Goal: Information Seeking & Learning: Learn about a topic

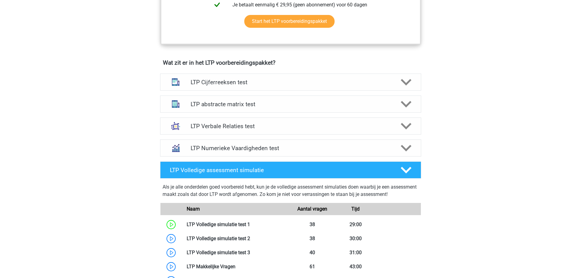
scroll to position [305, 0]
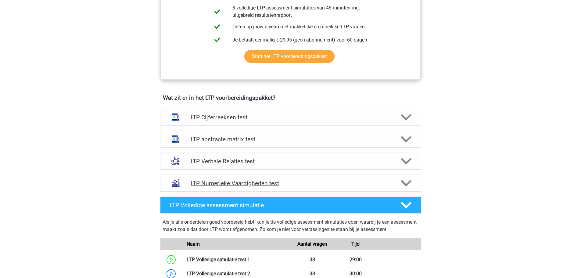
click at [404, 183] on polygon at bounding box center [406, 183] width 11 height 7
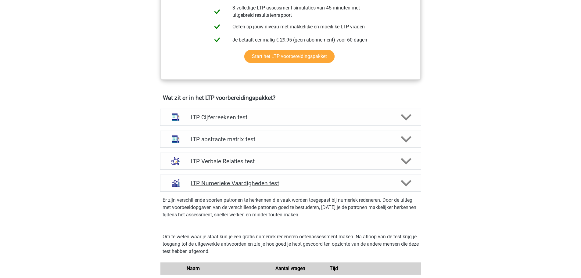
click at [404, 183] on polygon at bounding box center [406, 183] width 11 height 7
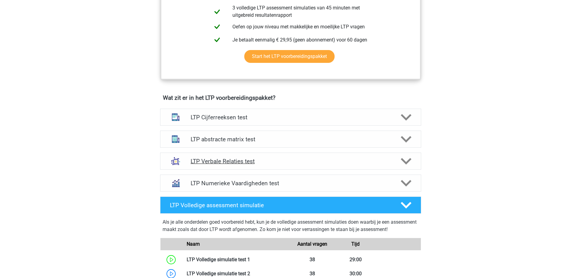
click at [404, 164] on icon at bounding box center [406, 161] width 11 height 11
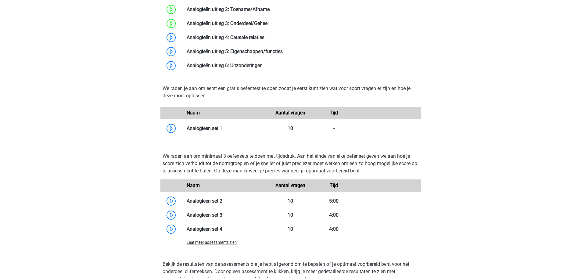
scroll to position [519, 0]
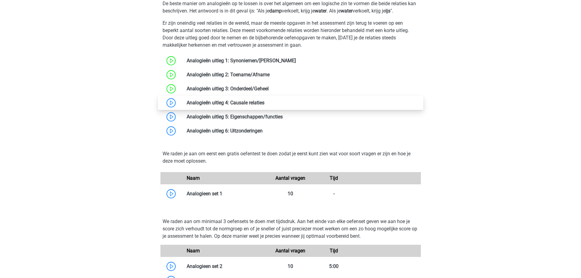
click at [265, 103] on link at bounding box center [265, 103] width 0 height 6
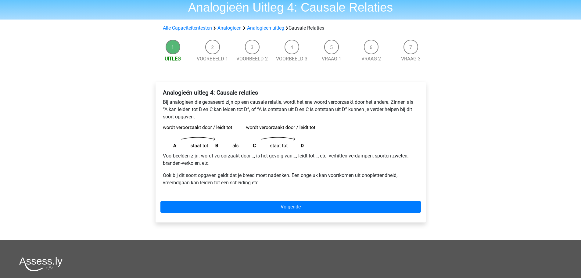
scroll to position [31, 0]
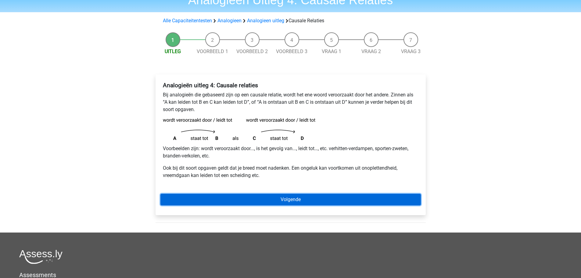
click at [270, 201] on link "Volgende" at bounding box center [290, 200] width 261 height 12
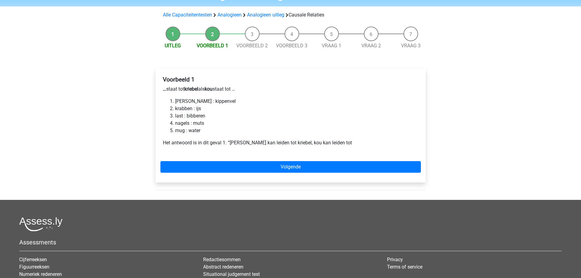
scroll to position [31, 0]
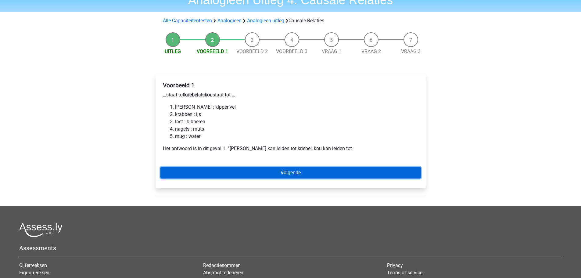
click at [258, 171] on link "Volgende" at bounding box center [290, 173] width 261 height 12
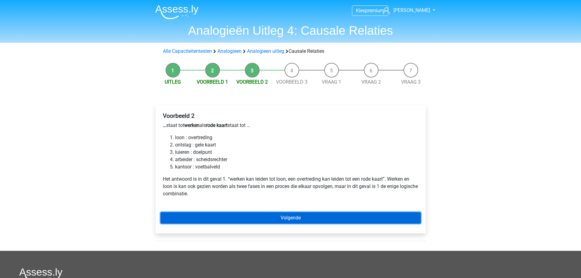
click at [289, 219] on link "Volgende" at bounding box center [290, 218] width 261 height 12
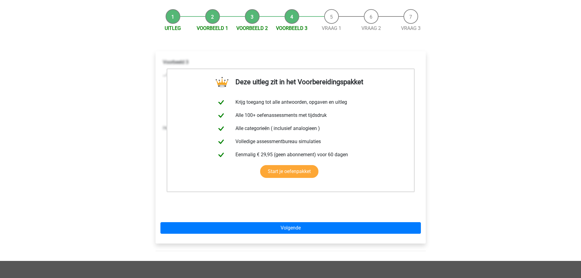
scroll to position [61, 0]
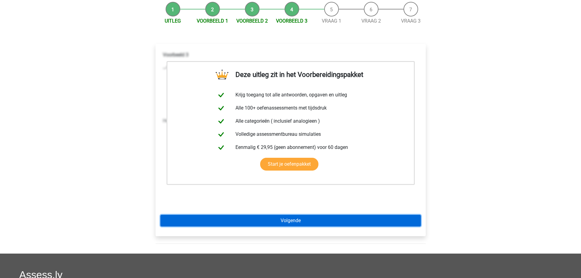
click at [264, 222] on link "Volgende" at bounding box center [290, 221] width 261 height 12
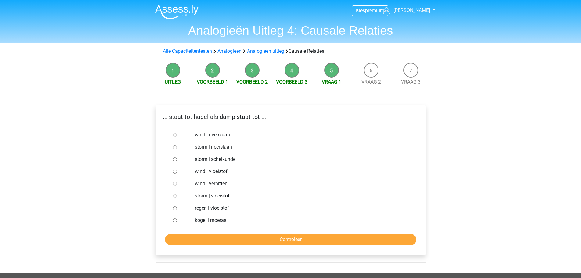
click at [176, 196] on input "storm | vloeistof" at bounding box center [175, 196] width 4 height 4
radio input "true"
click at [221, 235] on input "Controleer" at bounding box center [290, 240] width 251 height 12
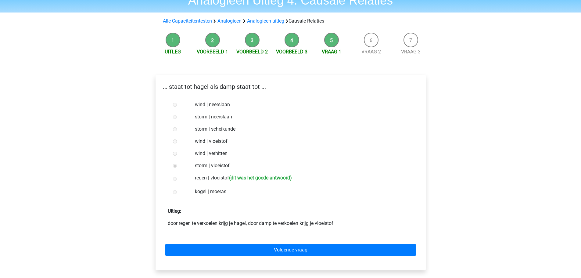
scroll to position [61, 0]
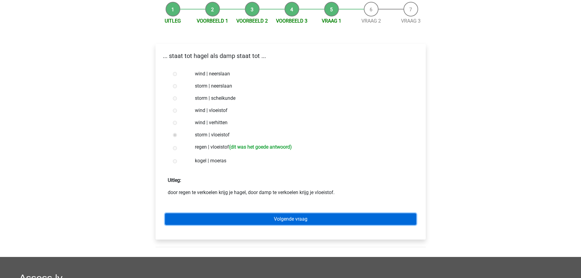
click at [280, 219] on link "Volgende vraag" at bounding box center [290, 219] width 251 height 12
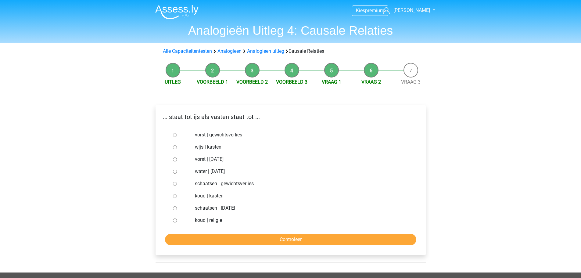
click at [174, 220] on div at bounding box center [181, 220] width 20 height 12
click at [175, 223] on div at bounding box center [181, 220] width 20 height 12
click at [176, 220] on input "koud | religie" at bounding box center [175, 220] width 4 height 4
radio input "true"
click at [229, 240] on input "Controleer" at bounding box center [290, 240] width 251 height 12
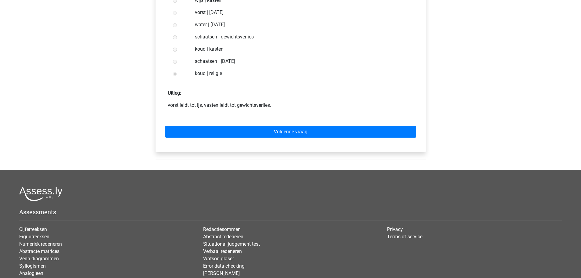
scroll to position [153, 0]
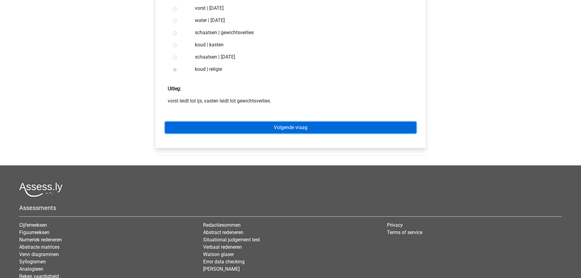
click at [261, 126] on link "Volgende vraag" at bounding box center [290, 128] width 251 height 12
